Goal: Feedback & Contribution: Contribute content

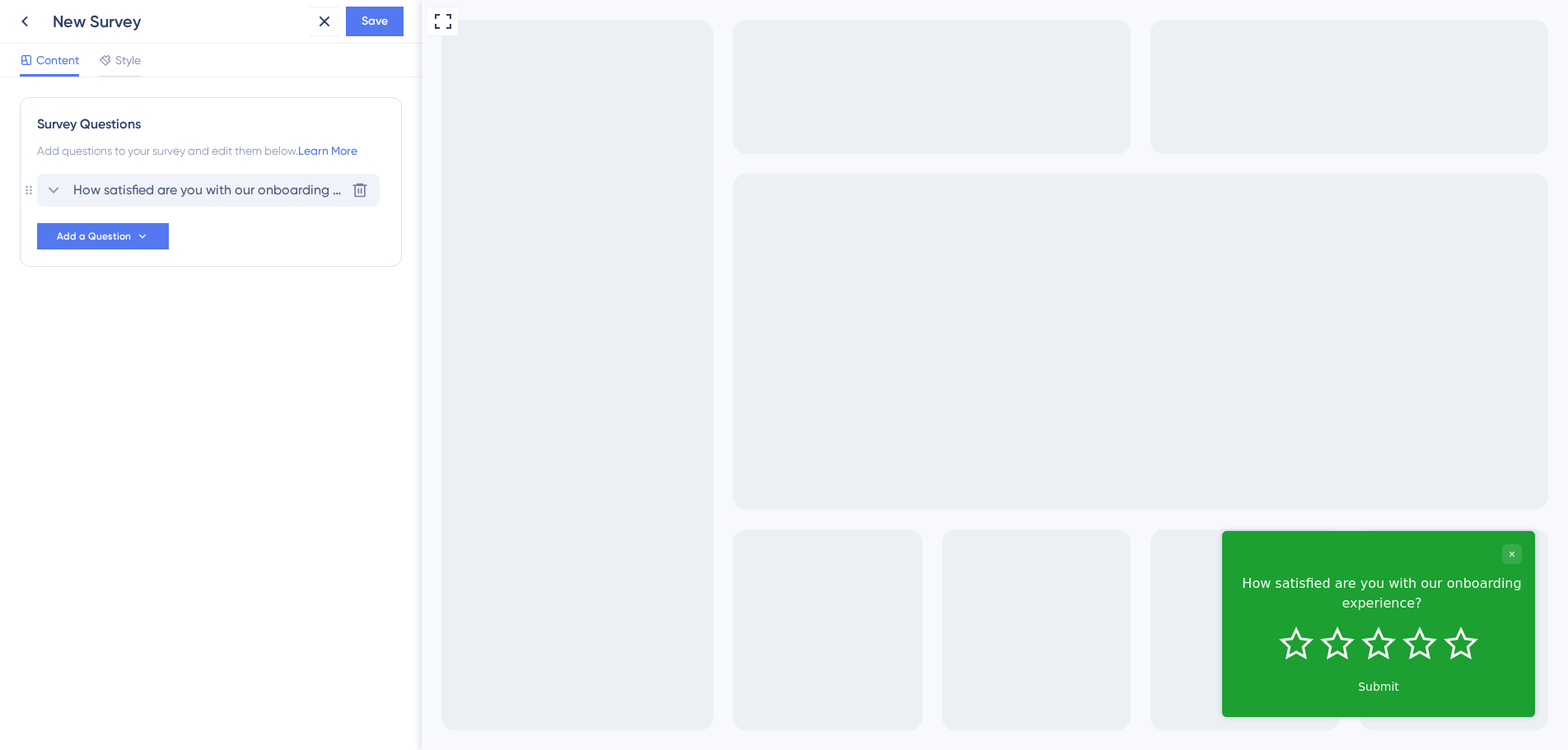
click at [49, 188] on icon at bounding box center [53, 190] width 20 height 20
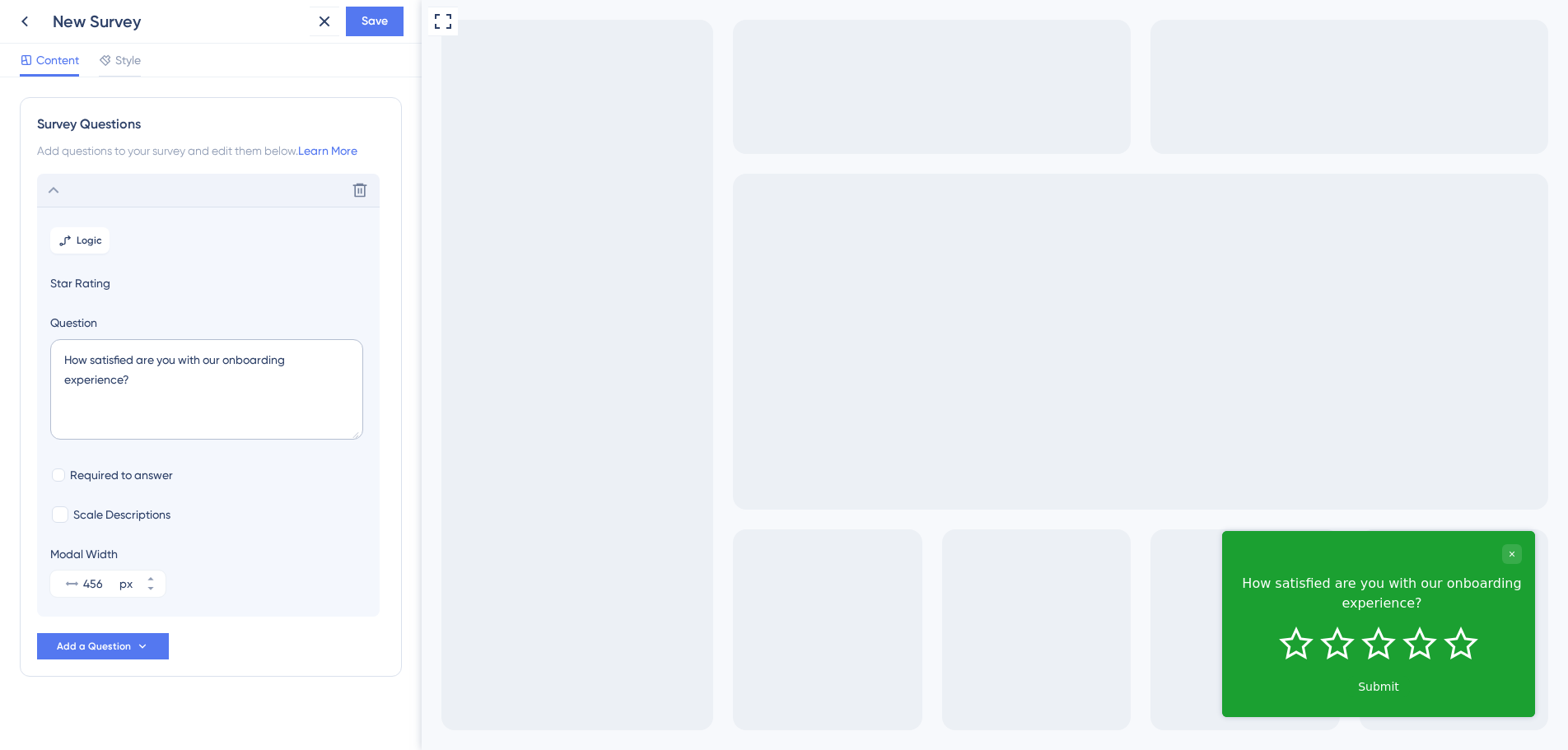
scroll to position [12, 0]
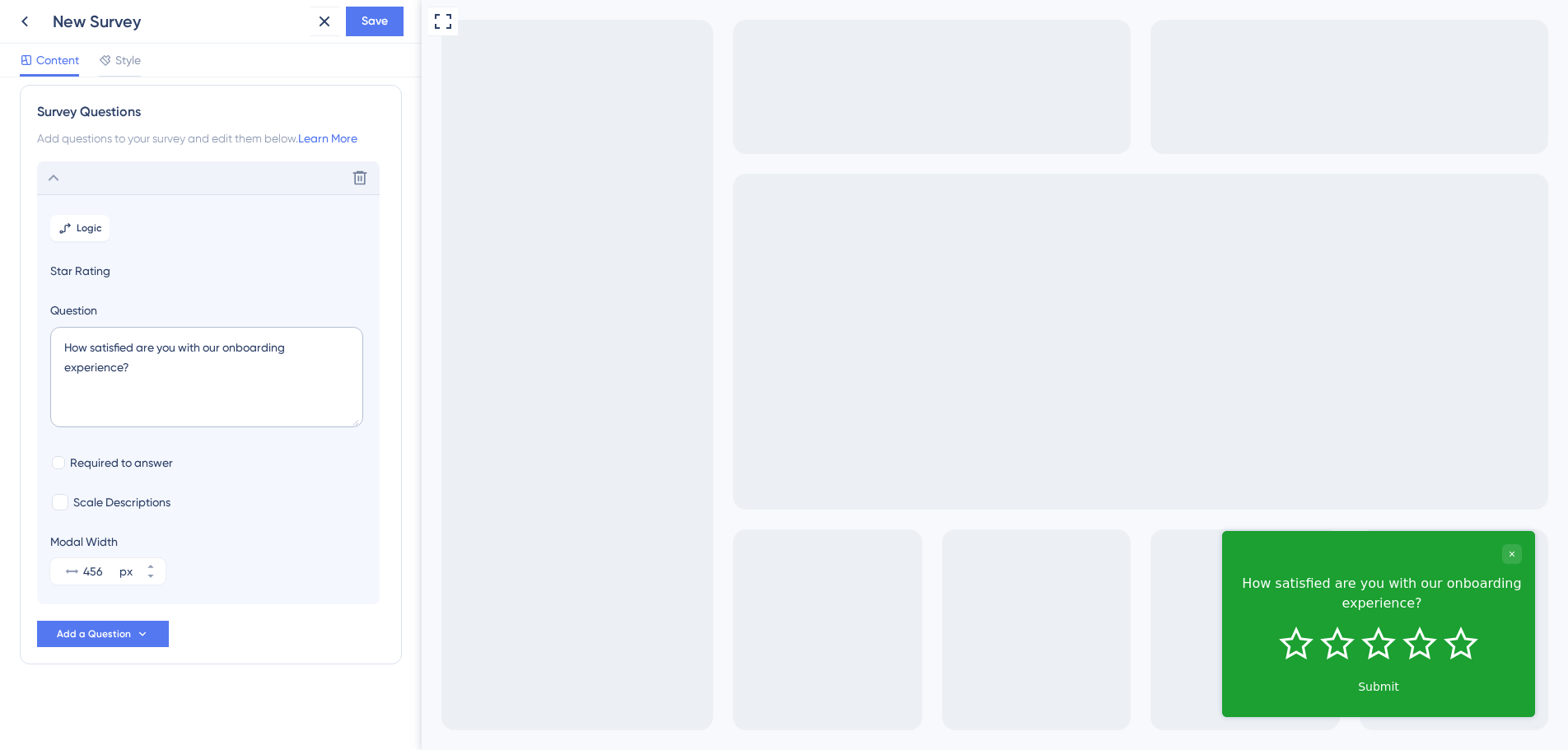
click at [51, 180] on icon at bounding box center [53, 178] width 20 height 20
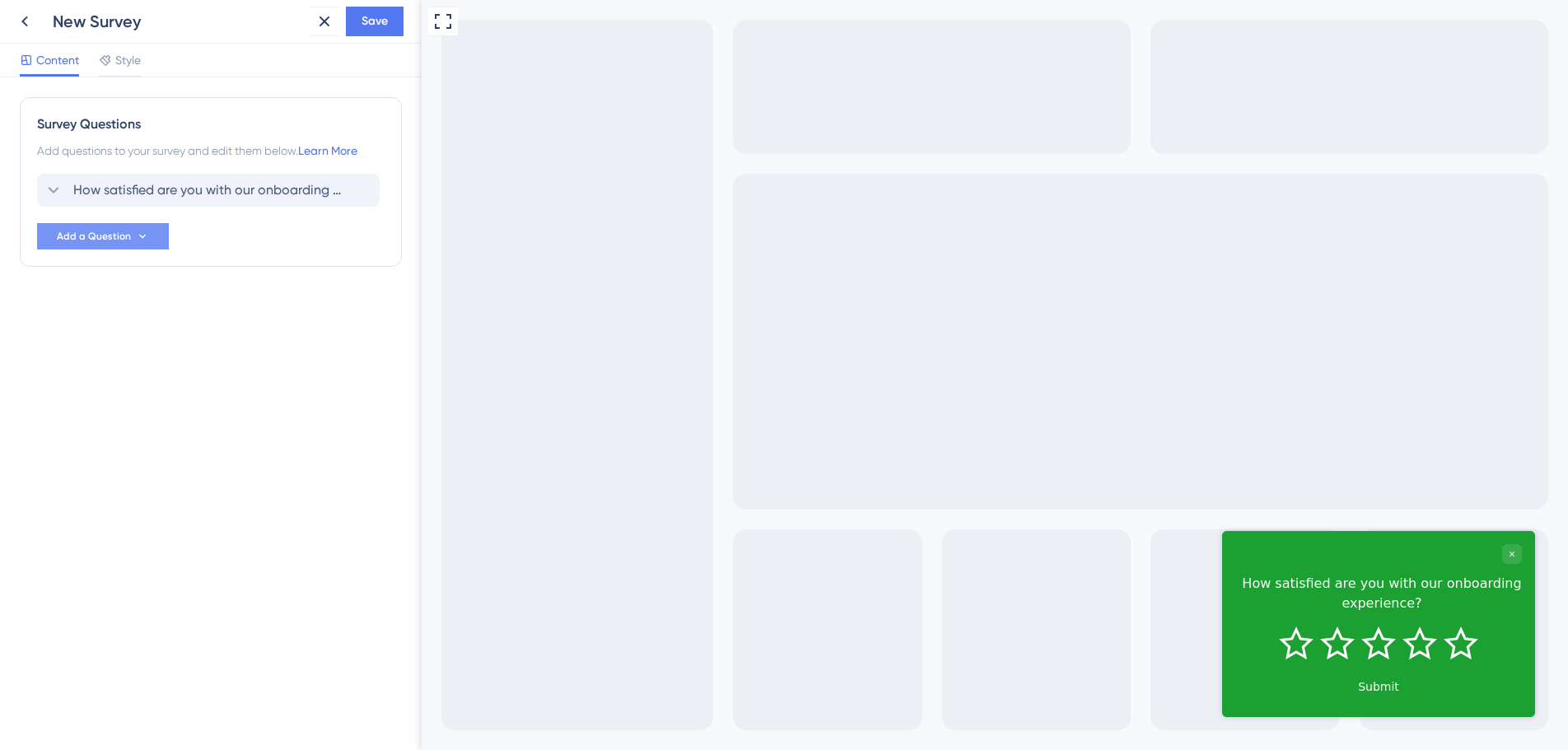
click at [145, 229] on button "Add a Question" at bounding box center [102, 236] width 131 height 27
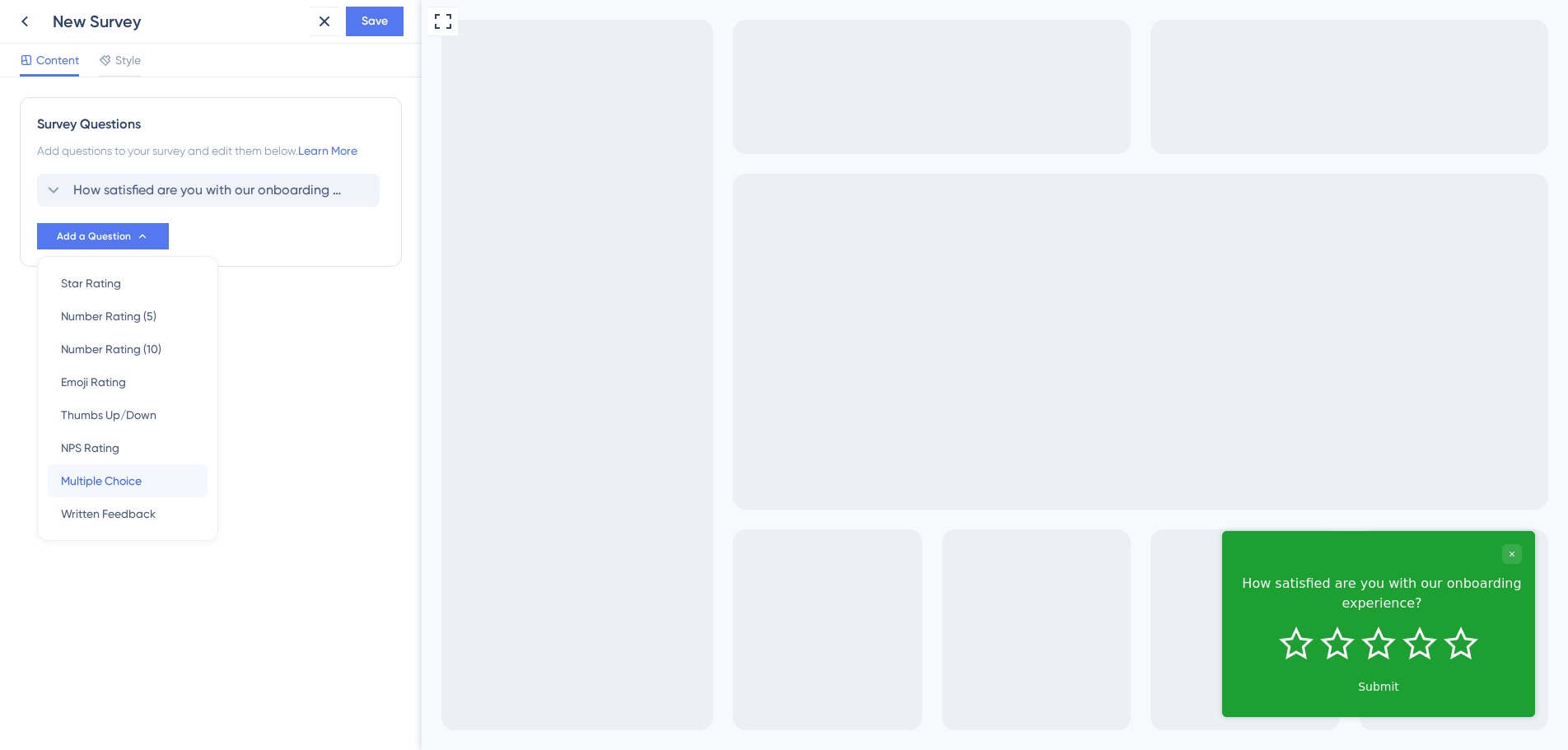
click at [130, 483] on span "Multiple Choice" at bounding box center [102, 481] width 81 height 20
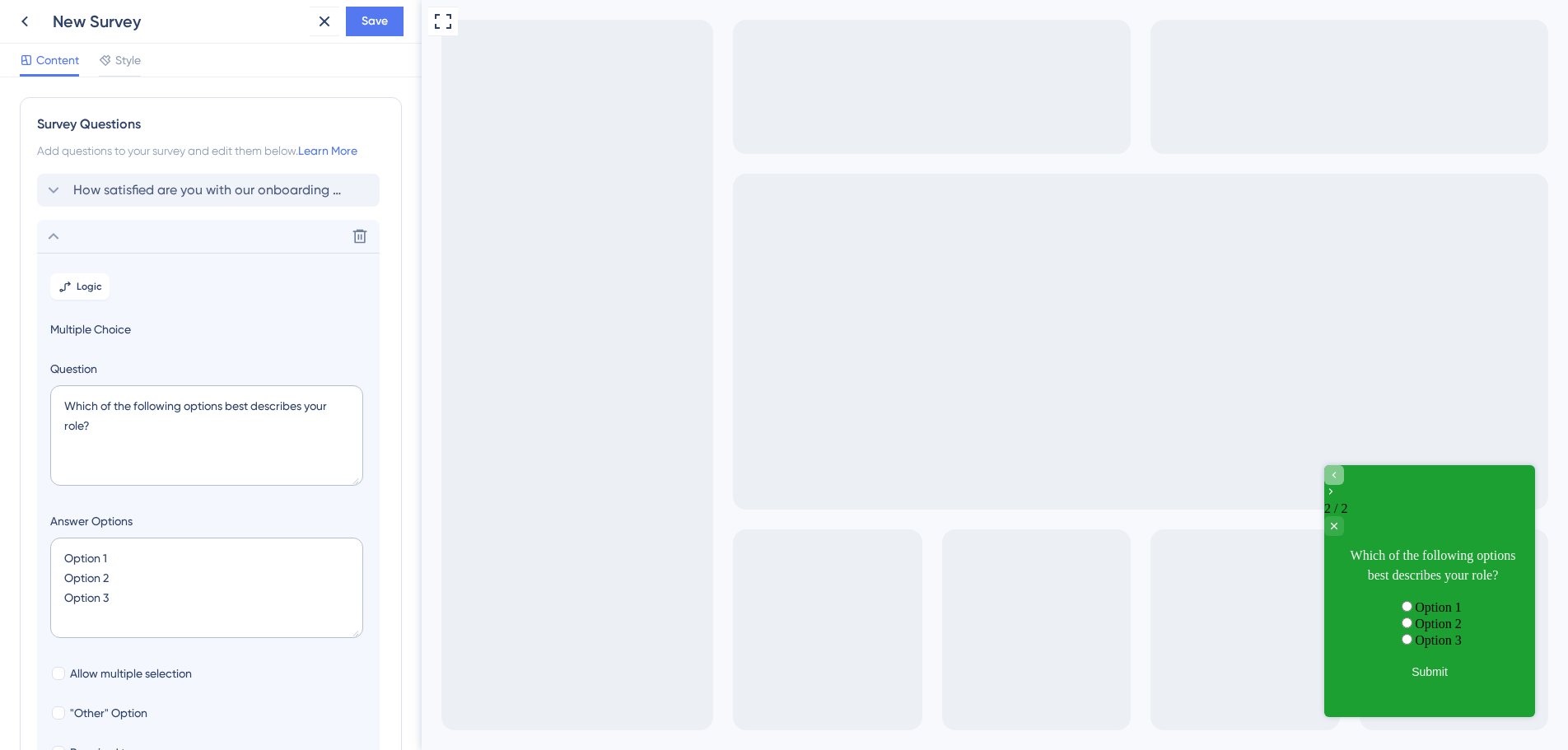
click at [1341, 481] on icon "Go to Question 1" at bounding box center [1334, 474] width 13 height 13
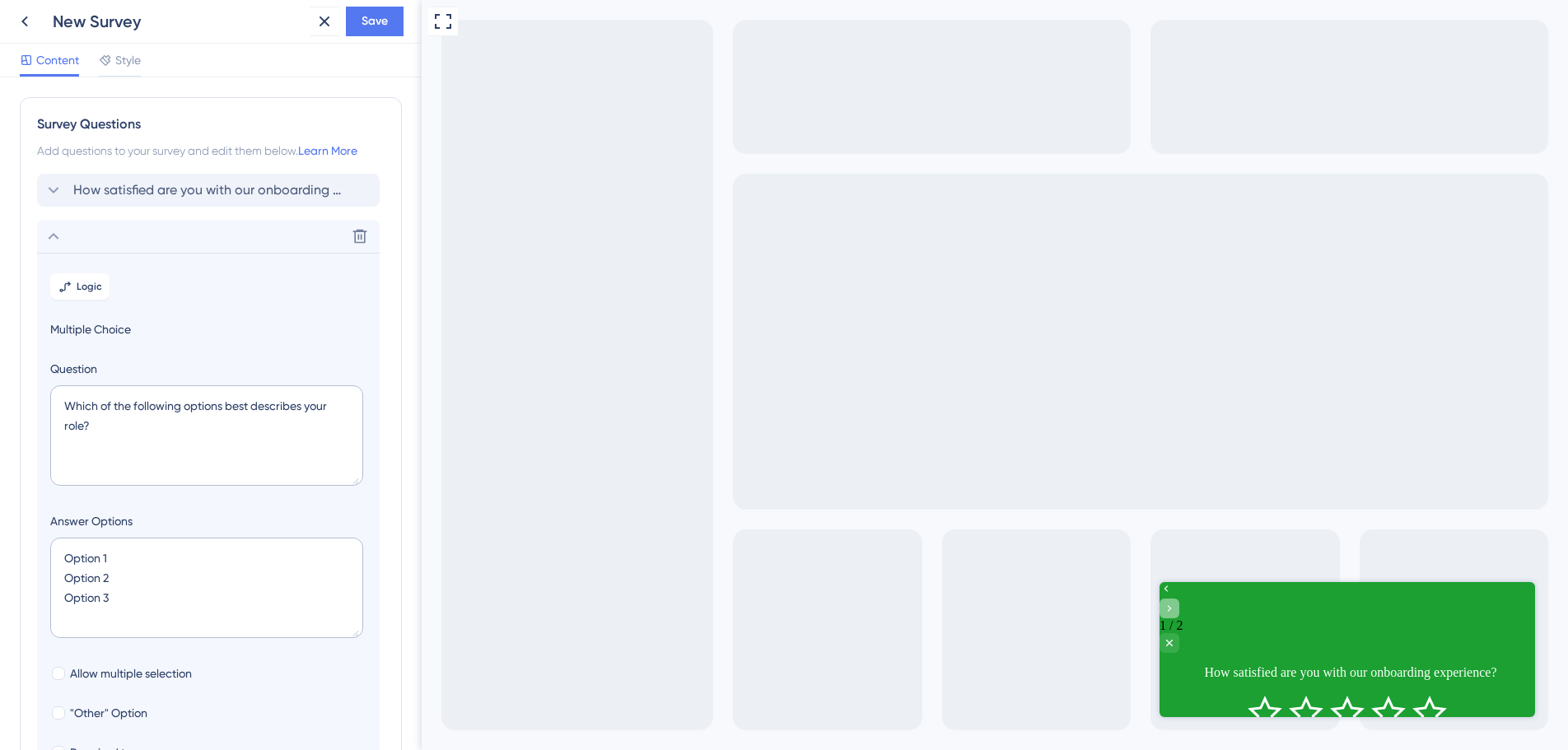
click at [1176, 602] on icon "Go to Question 2" at bounding box center [1169, 608] width 13 height 13
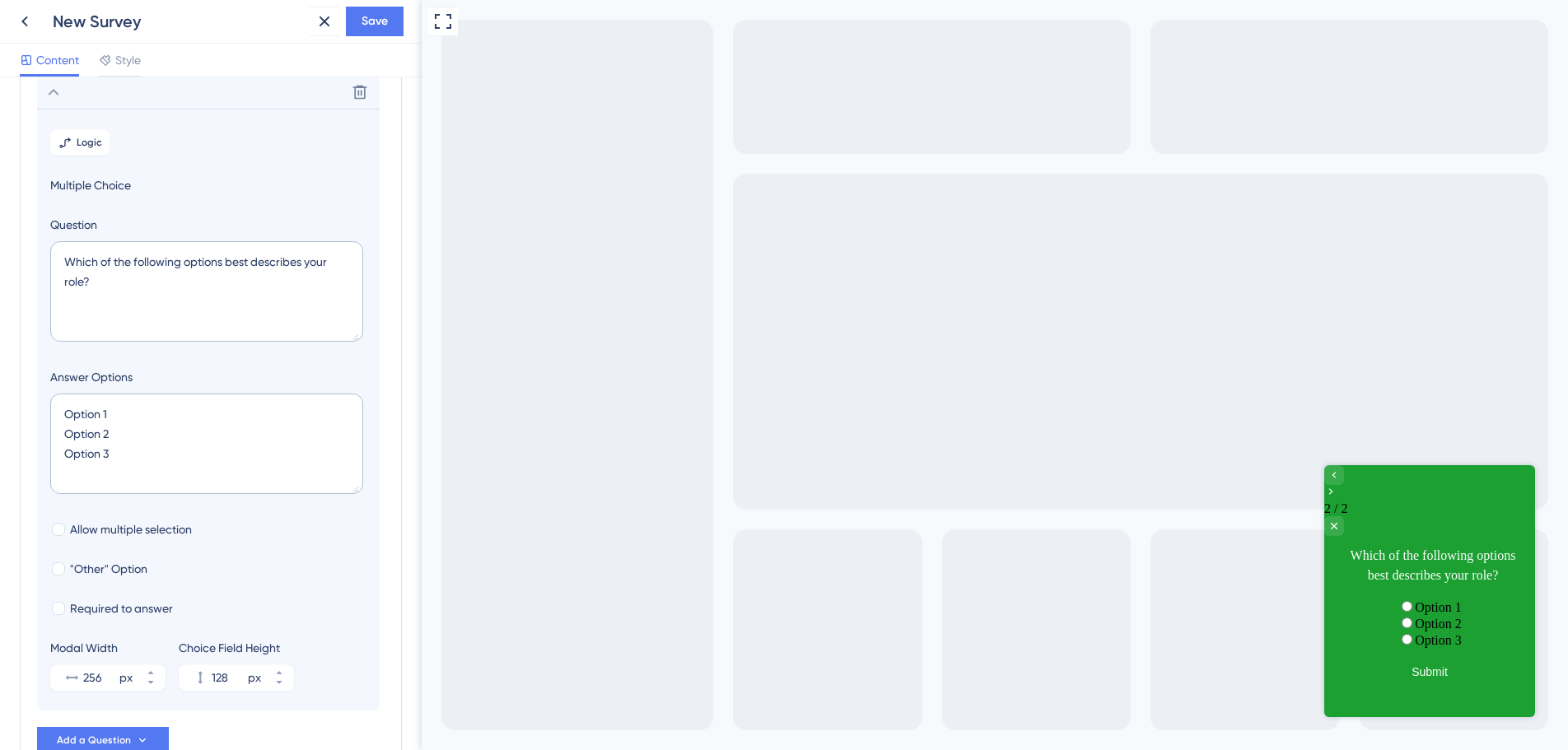
scroll to position [250, 0]
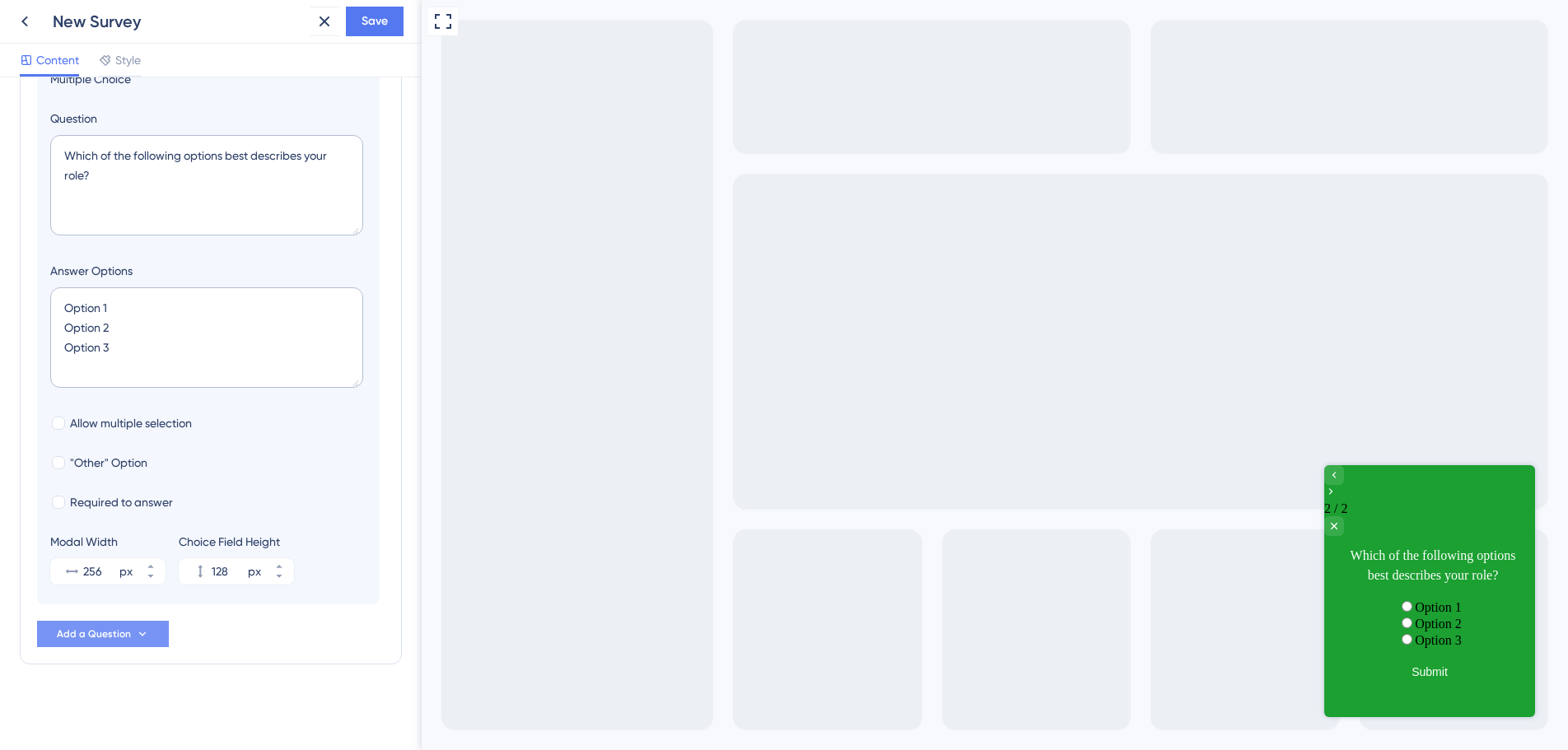
click at [120, 632] on span "Add a Question" at bounding box center [93, 633] width 74 height 13
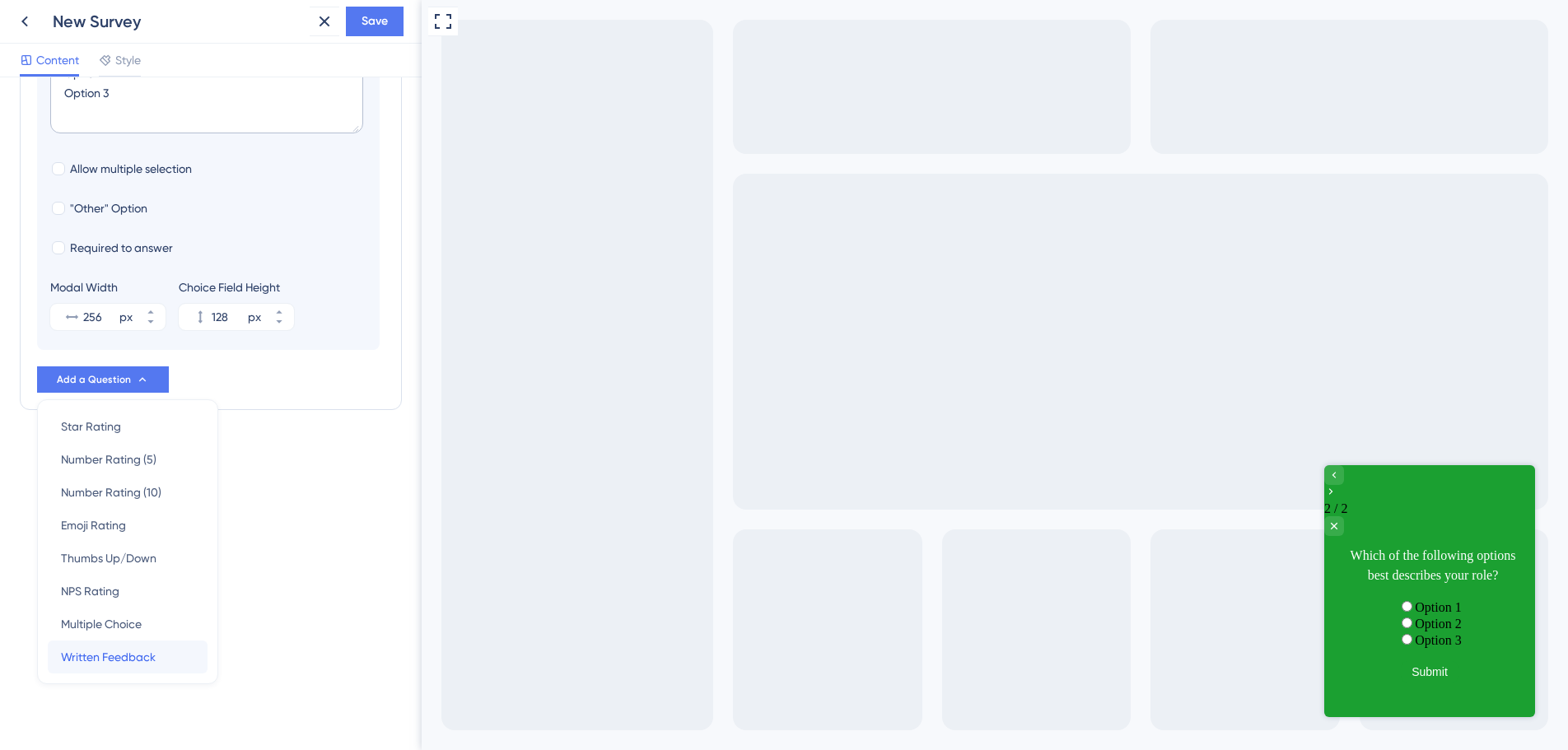
click at [114, 663] on span "Written Feedback" at bounding box center [109, 657] width 95 height 20
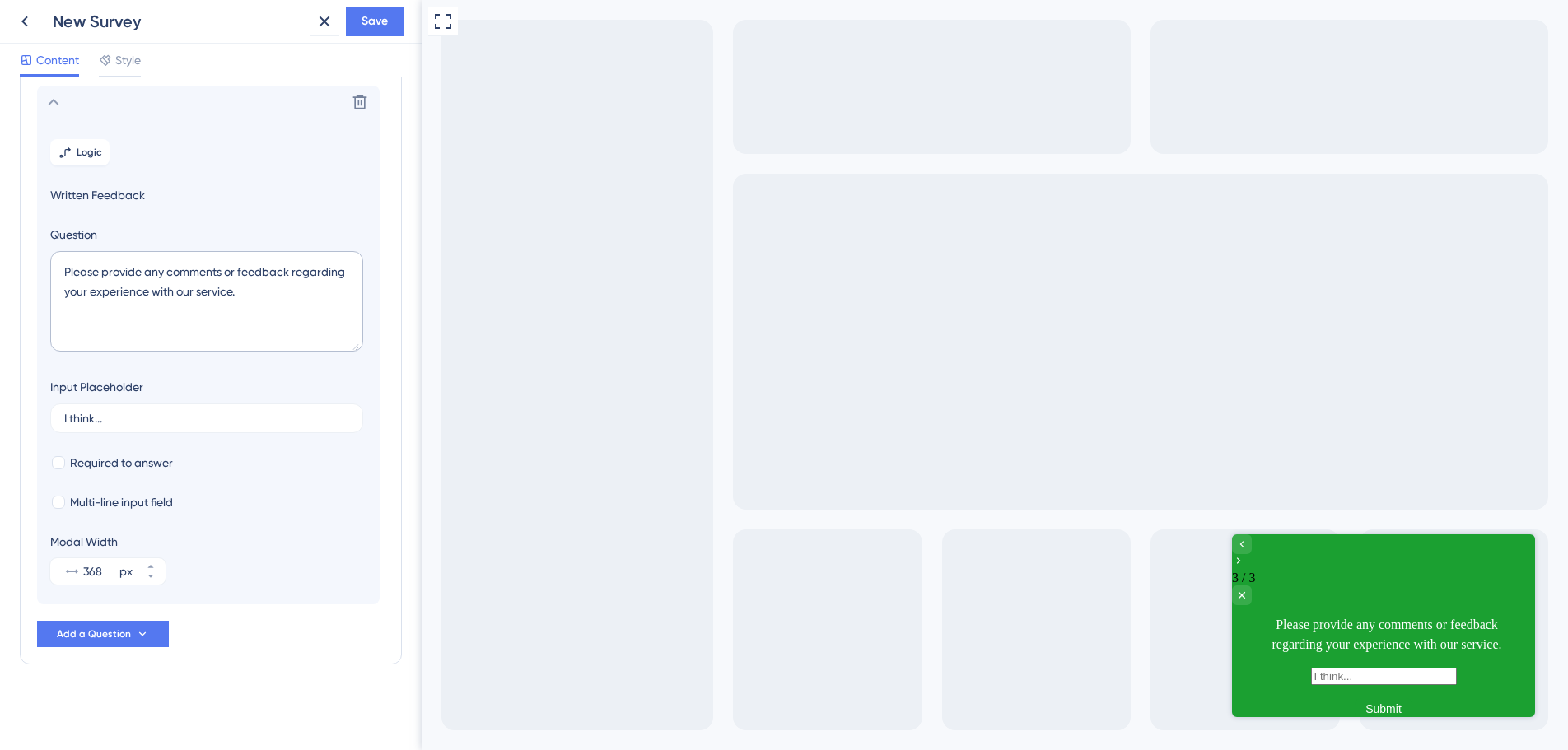
click at [109, 617] on div "How satisfied are you with our onboarding experience? Which of the following op…" at bounding box center [211, 319] width 348 height 653
click at [107, 632] on span "Add a Question" at bounding box center [93, 633] width 74 height 13
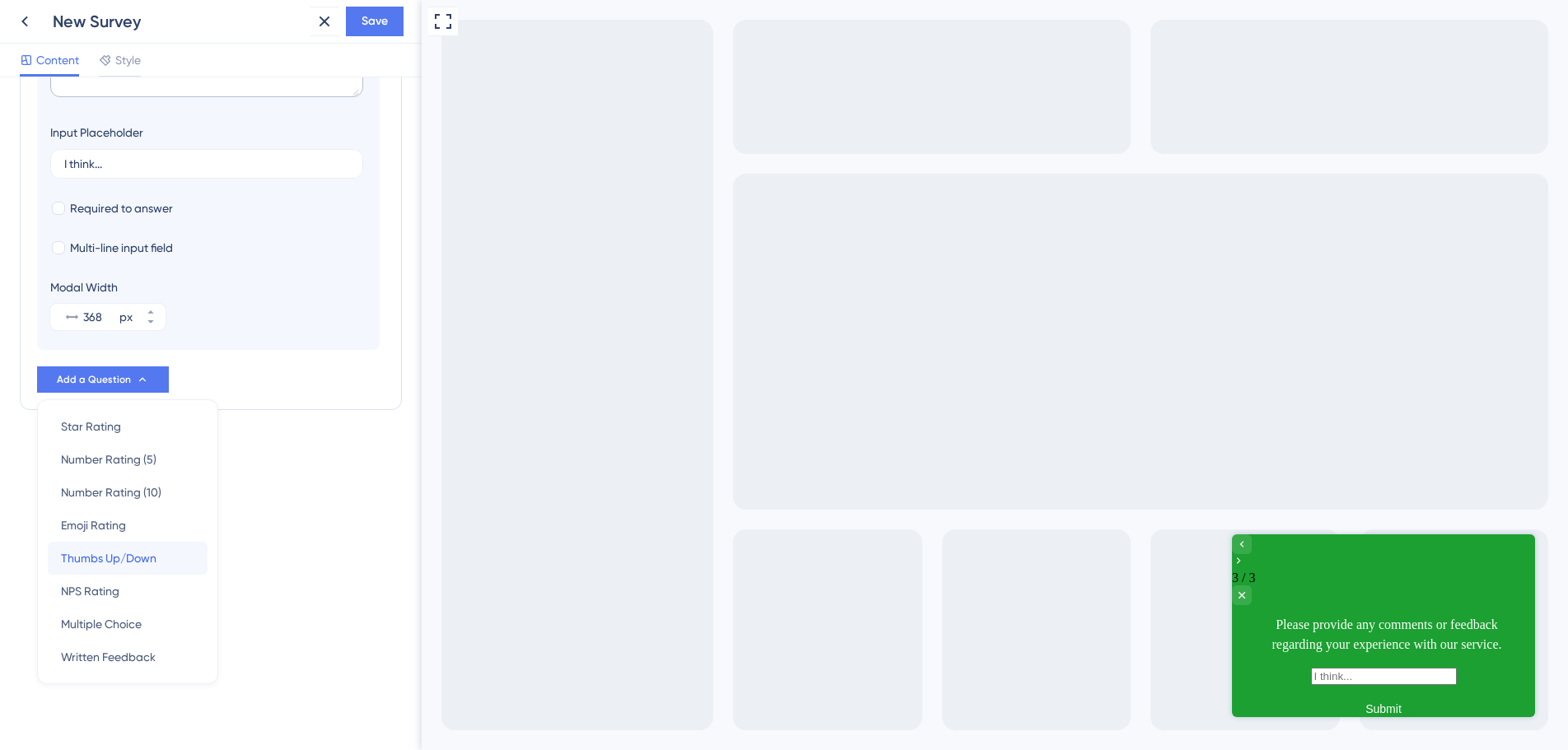
click at [105, 560] on span "Thumbs Up/Down" at bounding box center [109, 558] width 96 height 20
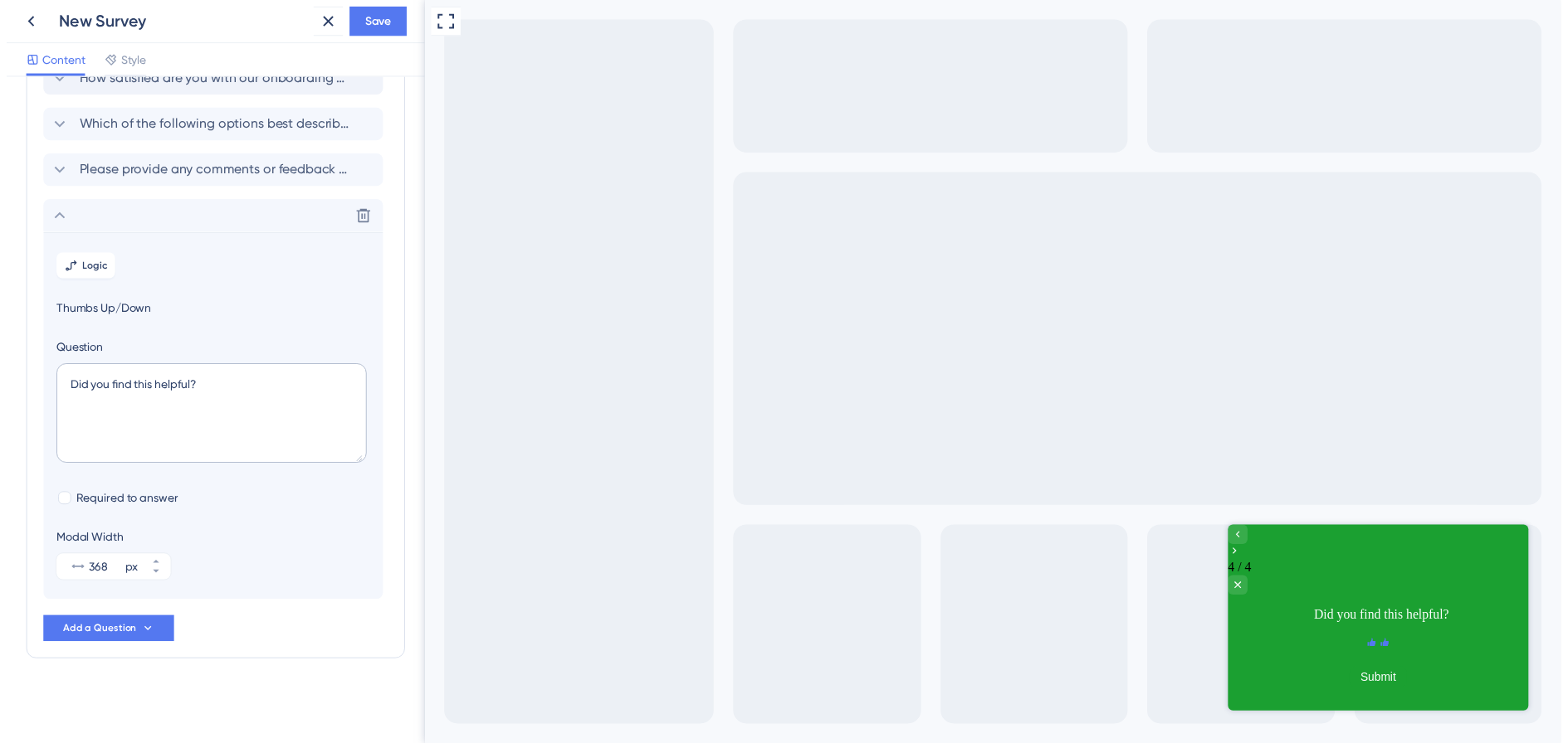
scroll to position [112, 0]
click at [317, 20] on button at bounding box center [327, 22] width 30 height 30
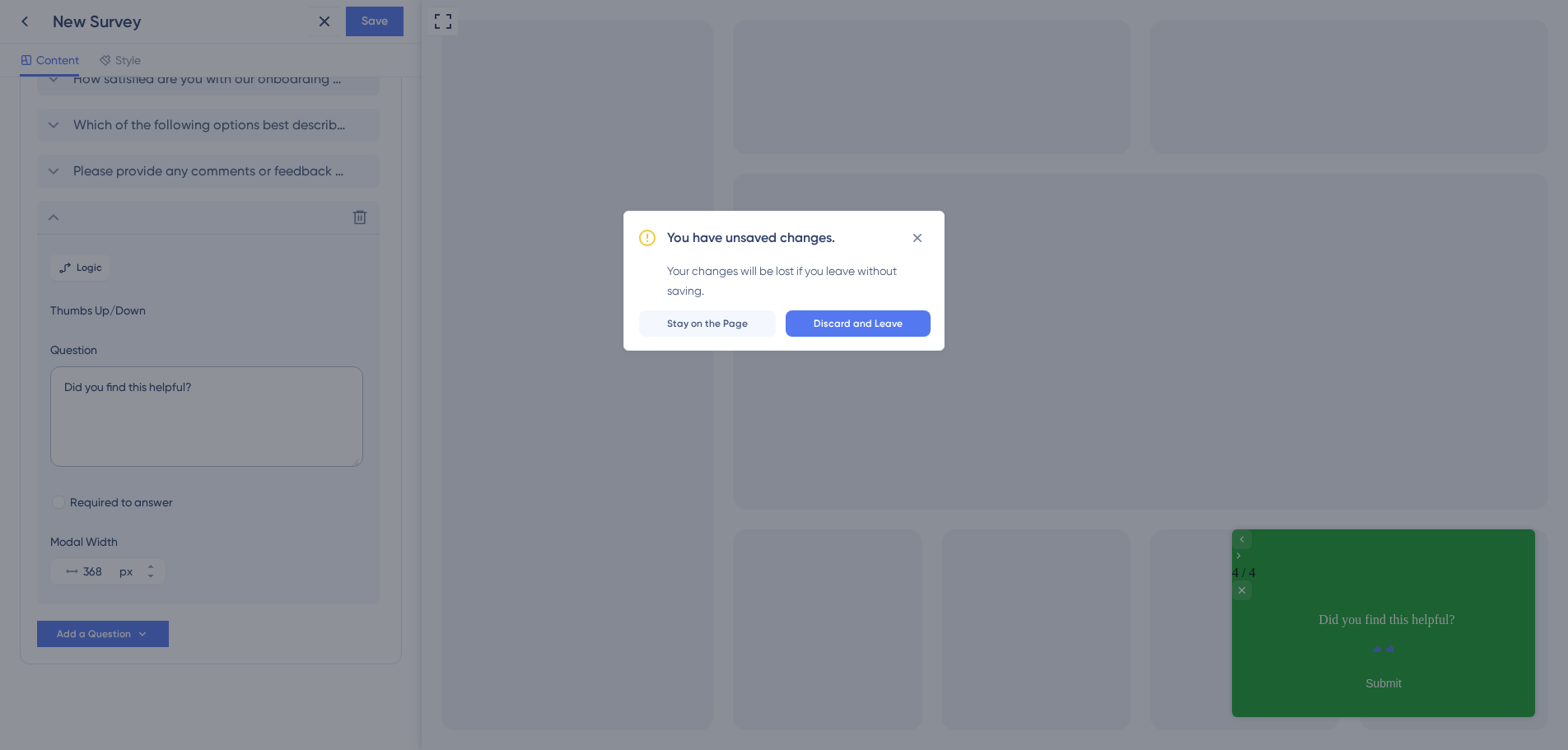
click at [817, 323] on button "Discard and Leave" at bounding box center [858, 323] width 145 height 27
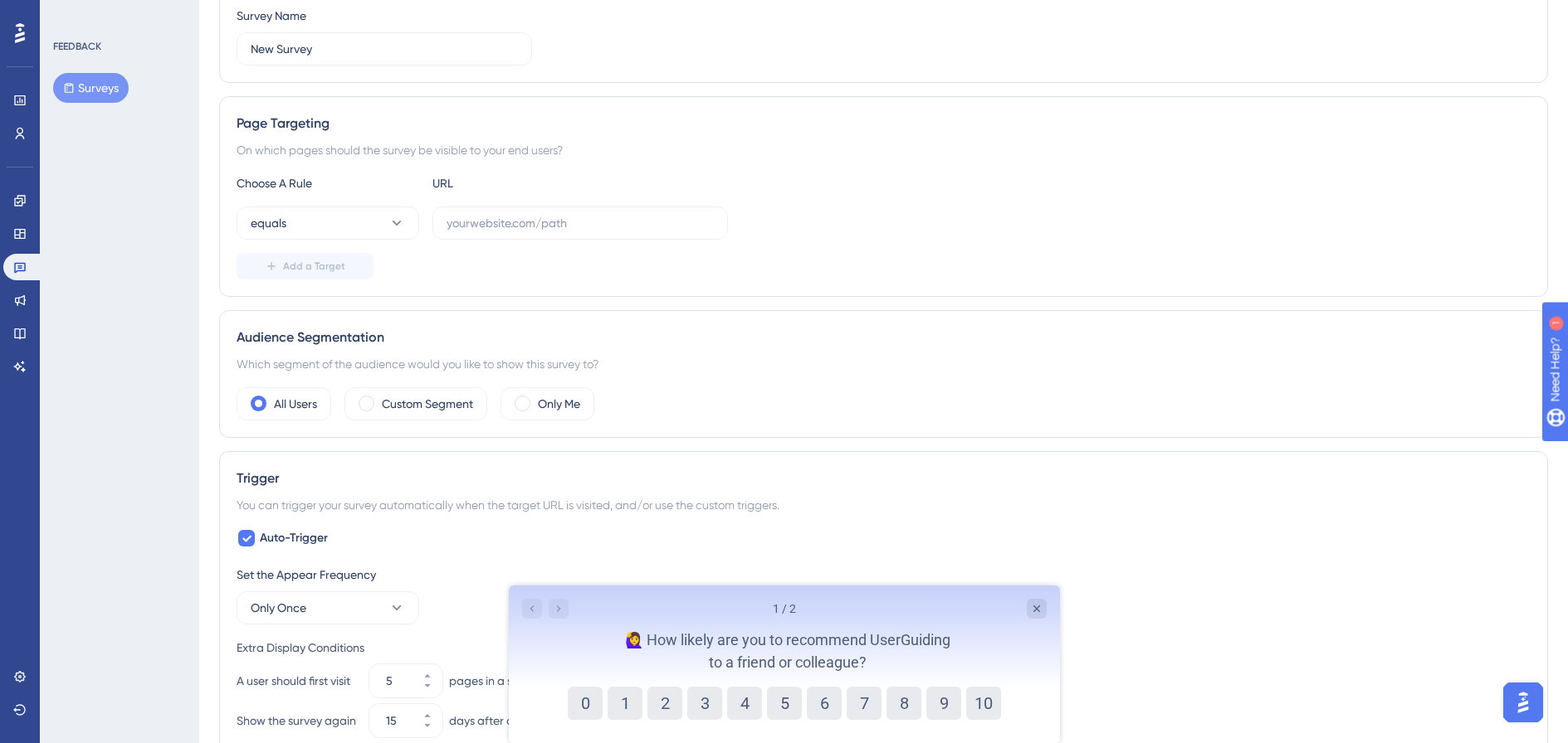
scroll to position [663, 0]
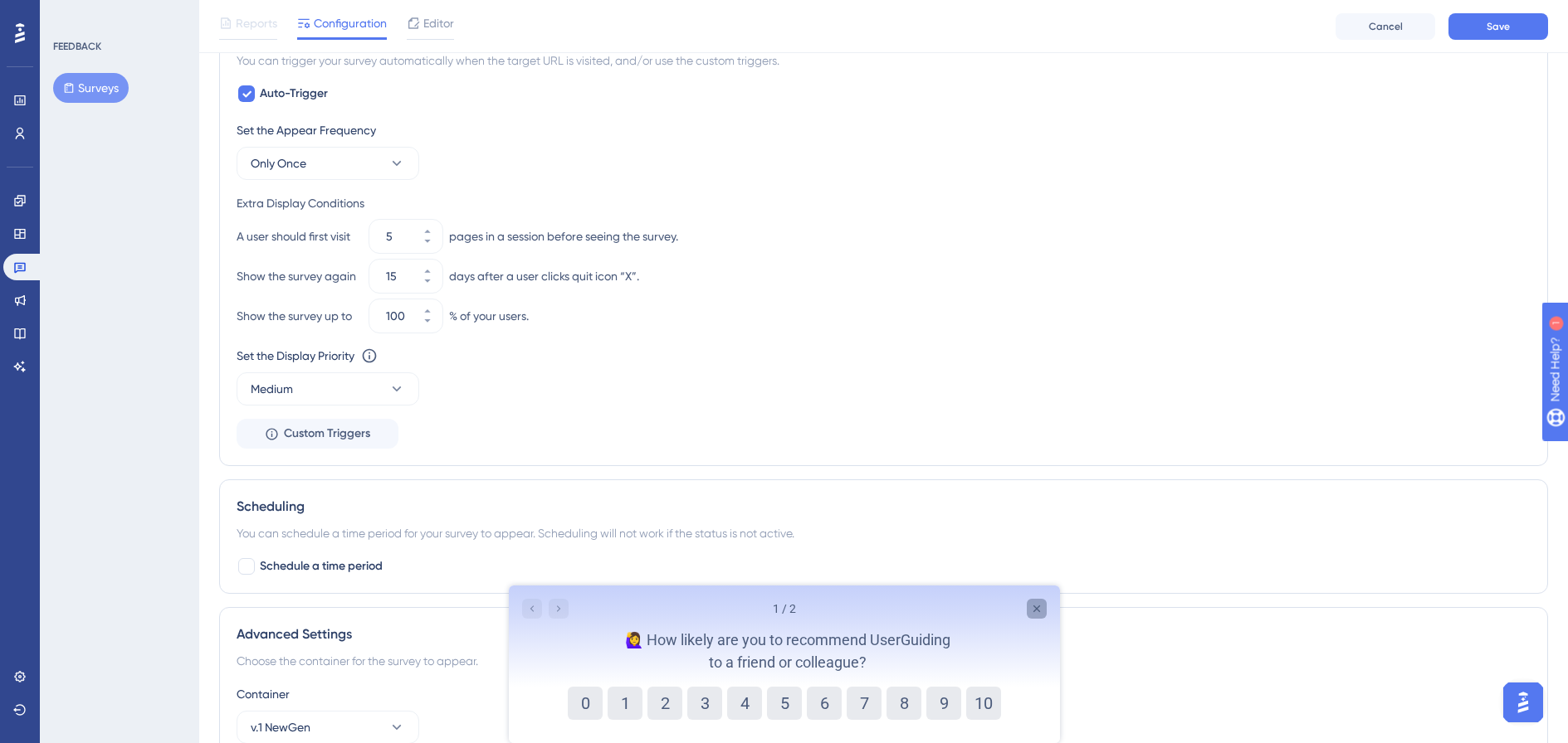
click at [1035, 606] on icon "Close survey" at bounding box center [1035, 609] width 13 height 13
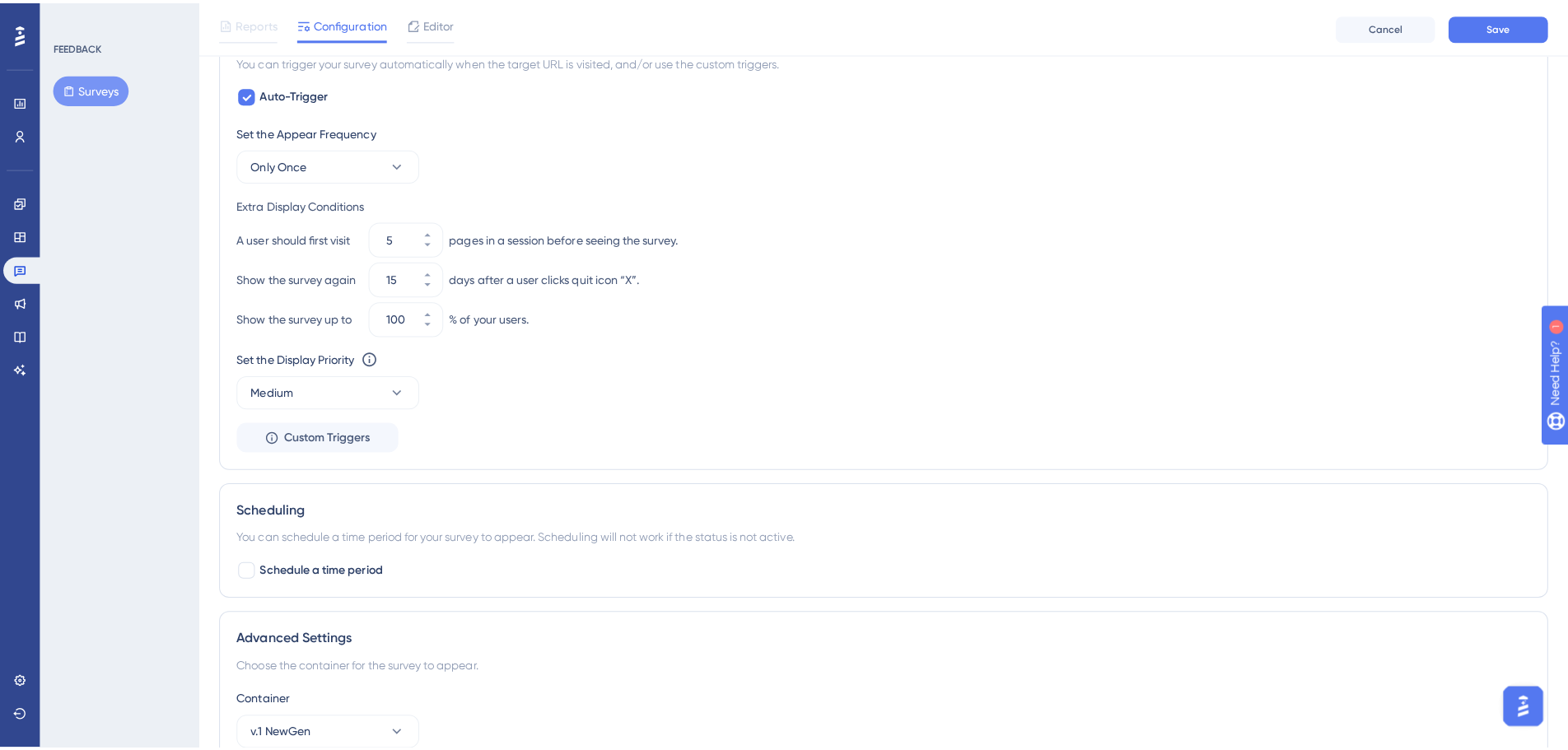
scroll to position [0, 0]
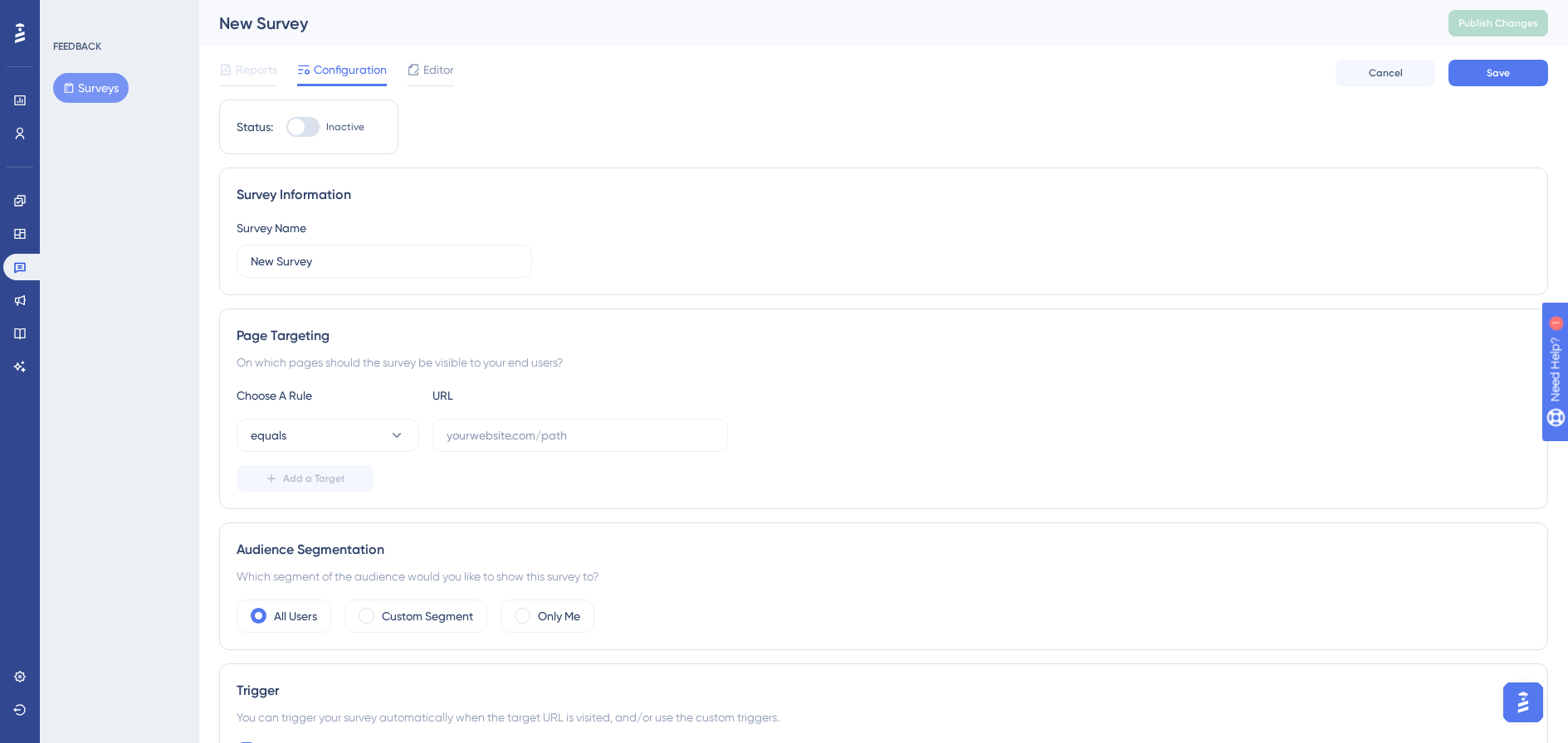
click at [77, 87] on button "Surveys" at bounding box center [91, 88] width 76 height 30
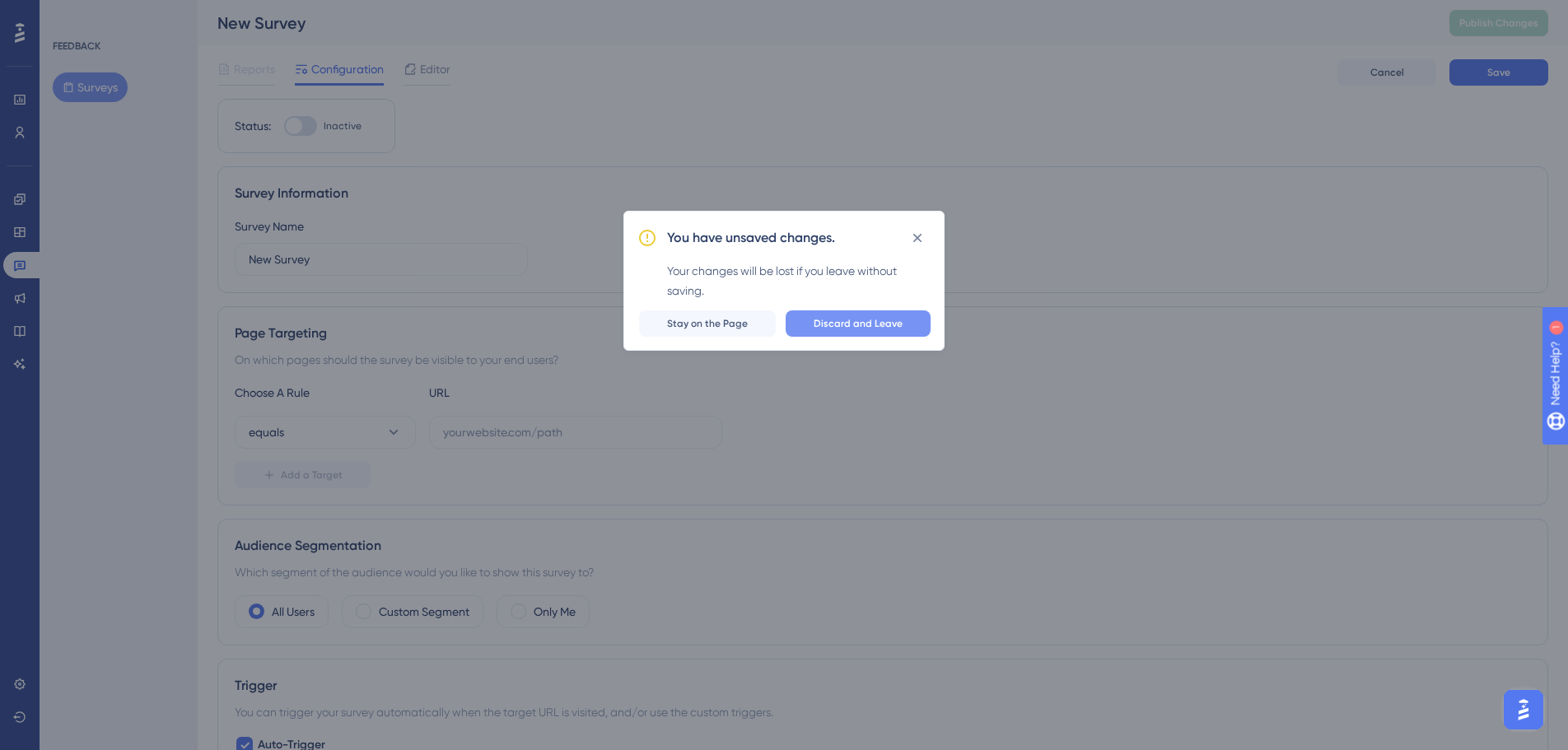
click at [849, 324] on span "Discard and Leave" at bounding box center [858, 323] width 89 height 13
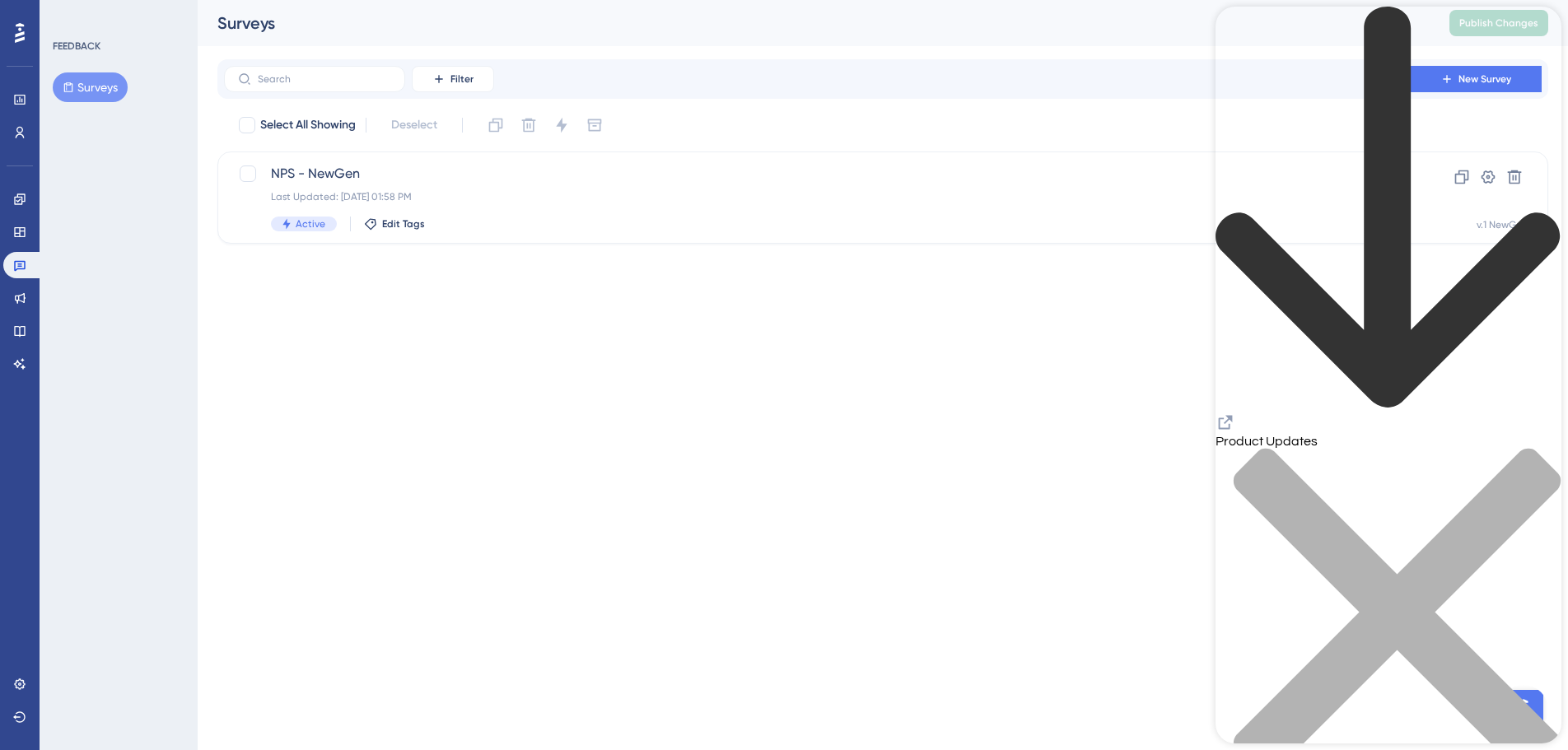
click at [834, 0] on html "Performance Users Engagement Widgets Feedback Product Updates Knowledge Base AI…" at bounding box center [784, 0] width 1568 height 0
